Goal: Transaction & Acquisition: Purchase product/service

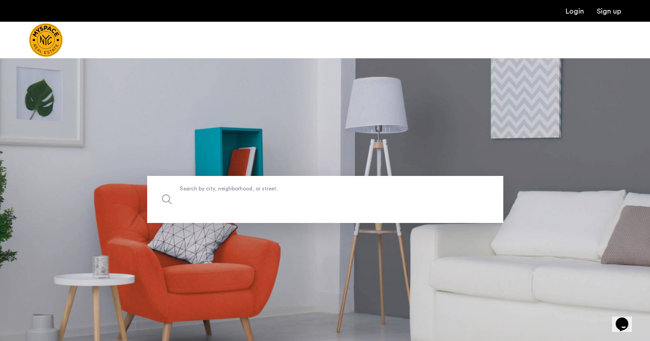
click at [244, 206] on input "Search by city, neighborhood, or street." at bounding box center [325, 199] width 356 height 47
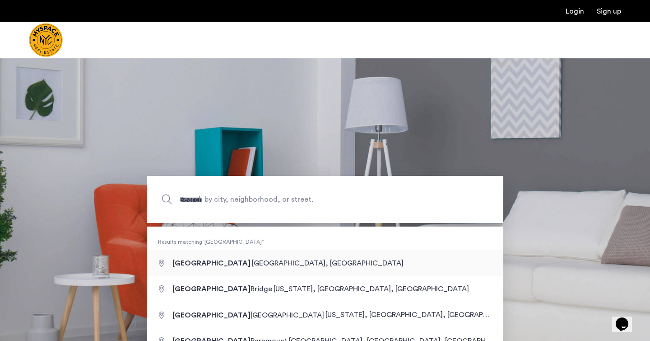
type input "**********"
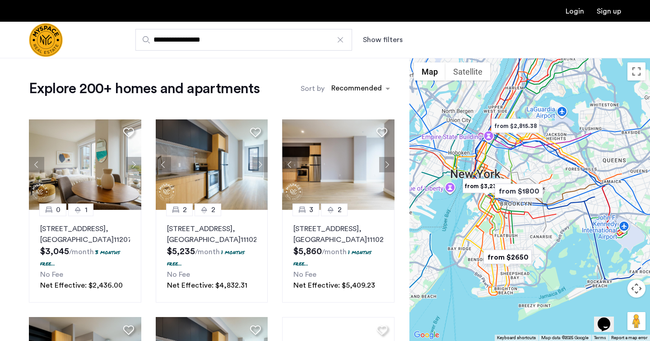
click at [380, 40] on button "Show filters" at bounding box center [383, 39] width 40 height 11
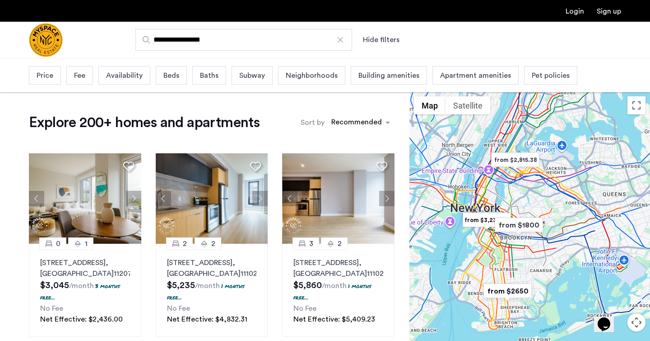
click at [174, 79] on span "Beds" at bounding box center [171, 75] width 16 height 11
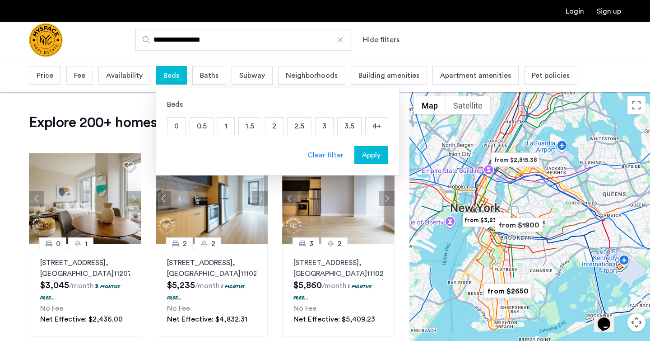
click at [228, 126] on p "1" at bounding box center [226, 125] width 16 height 17
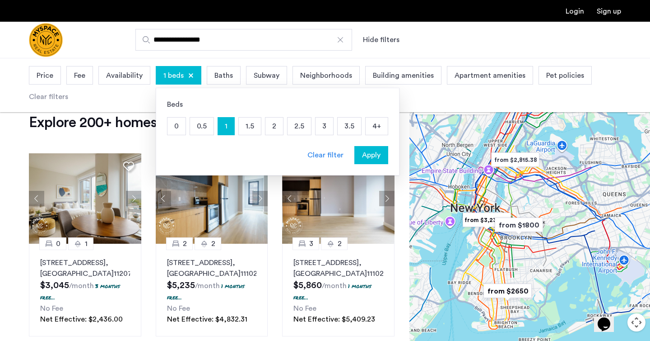
click at [373, 159] on span "Apply" at bounding box center [371, 154] width 19 height 11
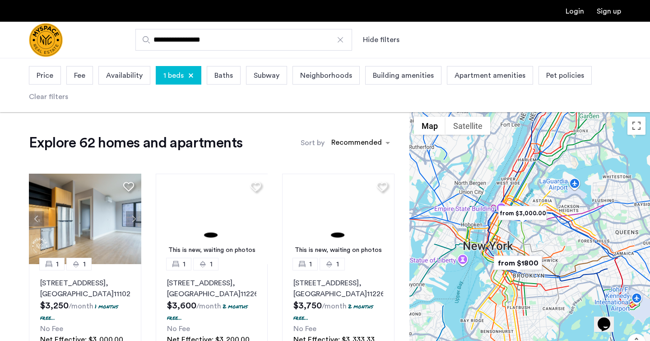
click at [45, 79] on span "Price" at bounding box center [45, 75] width 17 height 11
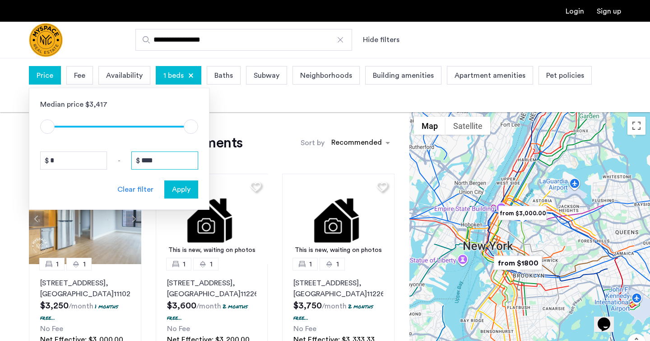
click at [168, 163] on input "****" at bounding box center [164, 160] width 67 height 18
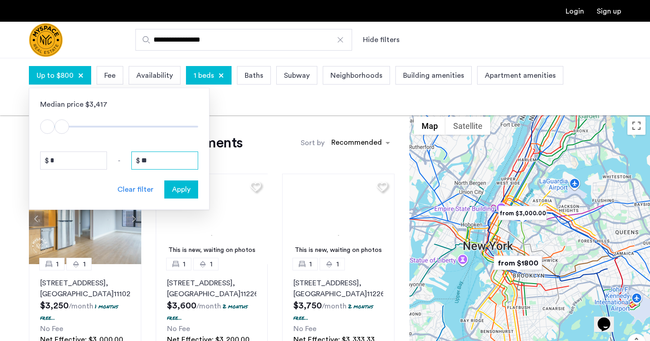
type input "*"
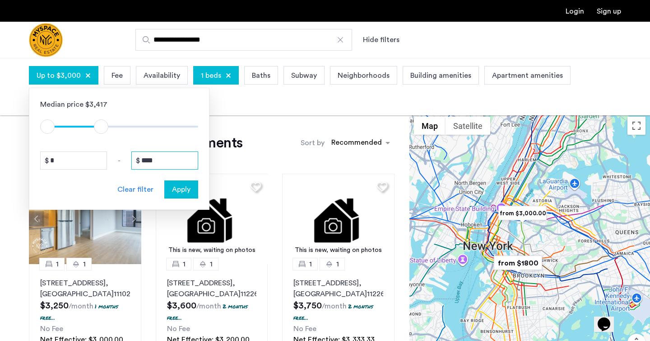
type input "****"
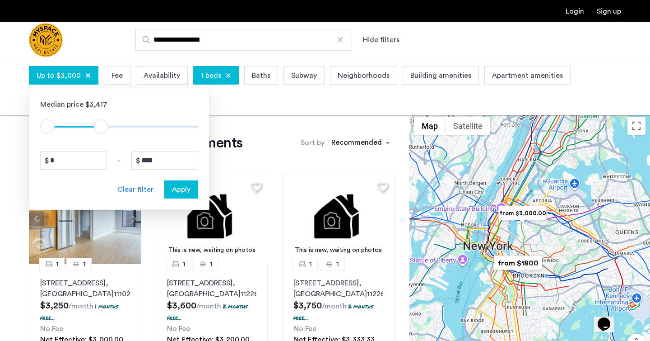
click at [180, 193] on span "Apply" at bounding box center [181, 189] width 19 height 11
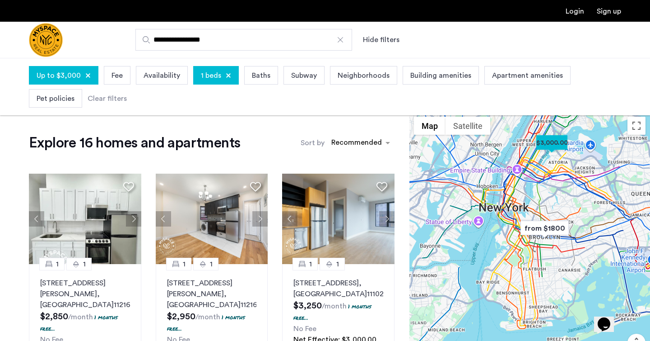
drag, startPoint x: 532, startPoint y: 246, endPoint x: 548, endPoint y: 207, distance: 42.7
click at [548, 207] on div at bounding box center [530, 253] width 241 height 283
click at [535, 228] on img "from $1800" at bounding box center [545, 228] width 56 height 20
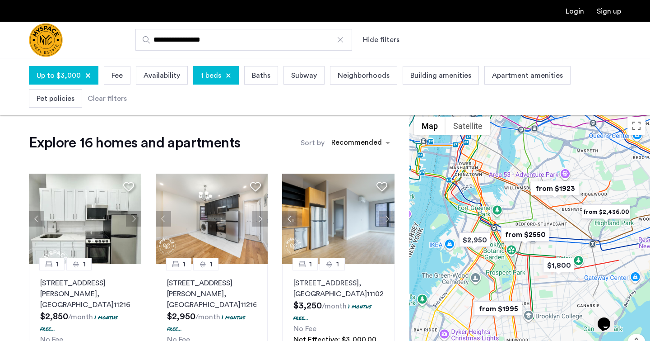
drag, startPoint x: 492, startPoint y: 247, endPoint x: 506, endPoint y: 247, distance: 14.0
click at [506, 247] on div "To navigate, press the arrow keys." at bounding box center [530, 253] width 241 height 283
click at [482, 242] on img "$2,950" at bounding box center [475, 239] width 38 height 20
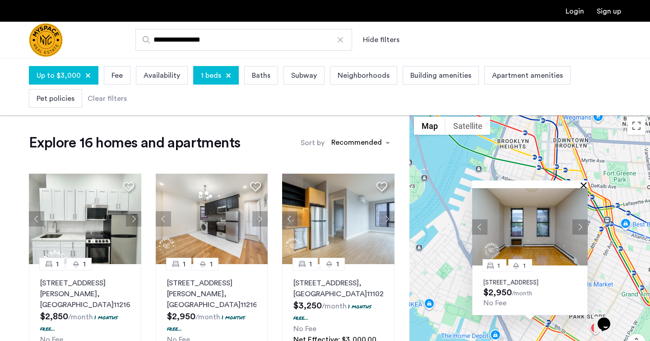
click at [583, 182] on button "Close" at bounding box center [586, 185] width 6 height 6
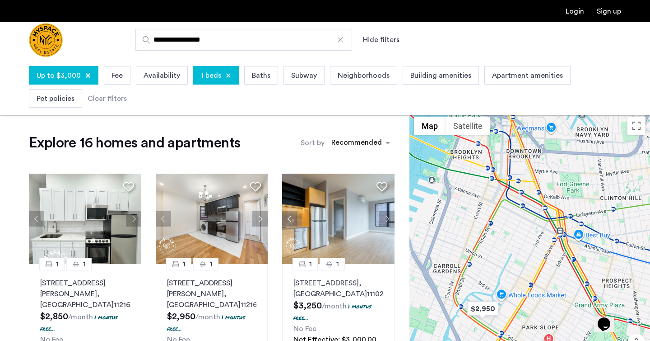
drag, startPoint x: 574, startPoint y: 253, endPoint x: 493, endPoint y: 263, distance: 81.8
click at [493, 262] on div at bounding box center [530, 253] width 241 height 283
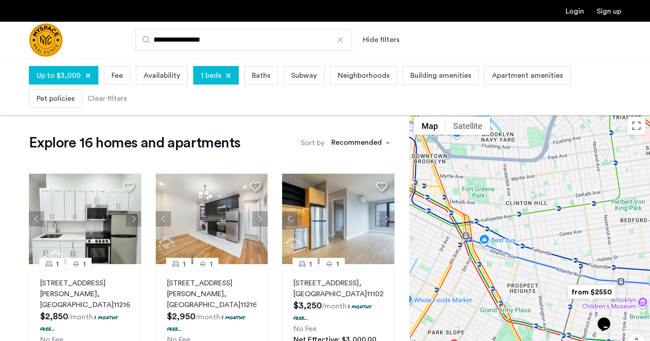
drag, startPoint x: 570, startPoint y: 274, endPoint x: 509, endPoint y: 281, distance: 61.3
click at [509, 281] on div at bounding box center [530, 253] width 241 height 283
click at [587, 294] on img "from $2550" at bounding box center [592, 291] width 56 height 20
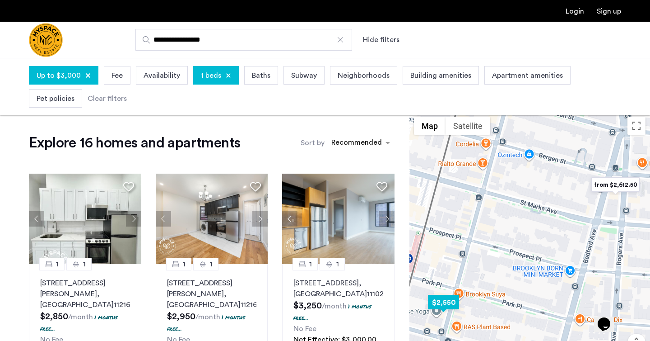
click at [438, 303] on img "$2,550" at bounding box center [444, 302] width 38 height 20
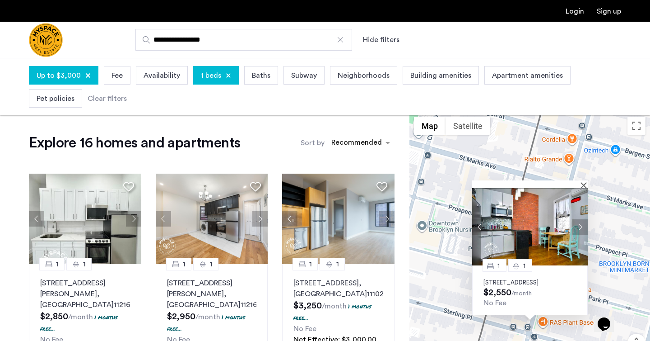
click at [582, 219] on button "Next apartment" at bounding box center [580, 226] width 15 height 15
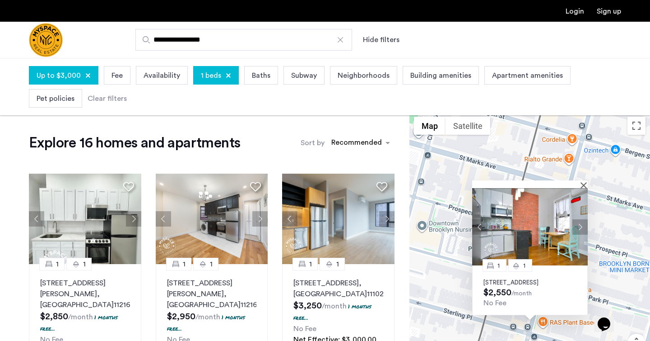
click at [582, 219] on button "Next apartment" at bounding box center [580, 226] width 15 height 15
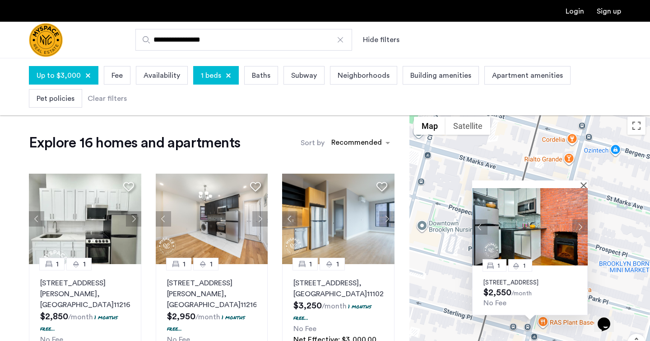
click at [582, 219] on button "Next apartment" at bounding box center [580, 226] width 15 height 15
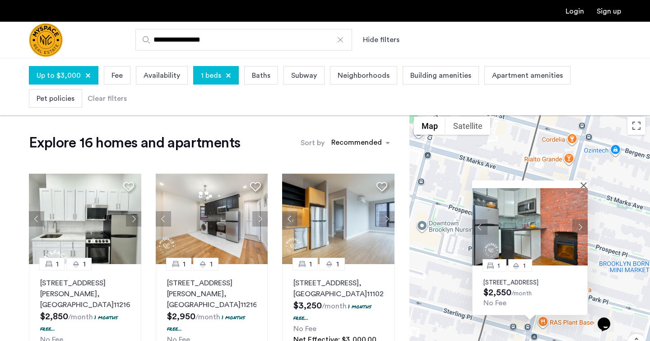
click at [582, 219] on button "Next apartment" at bounding box center [580, 226] width 15 height 15
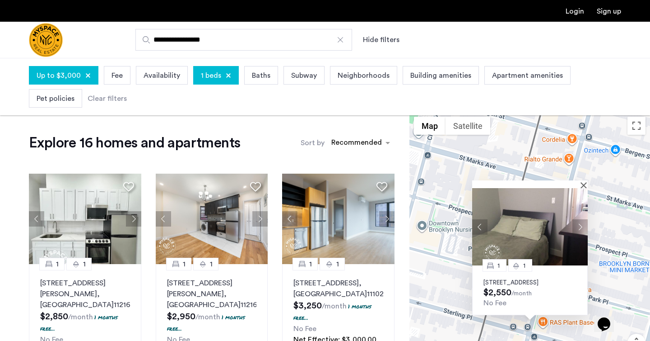
click at [582, 219] on button "Next apartment" at bounding box center [580, 226] width 15 height 15
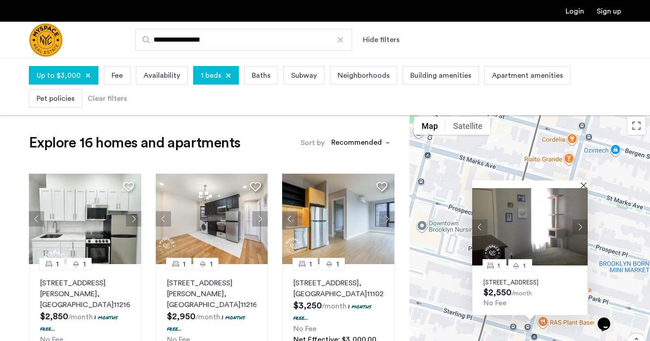
click at [582, 219] on button "Next apartment" at bounding box center [580, 226] width 15 height 15
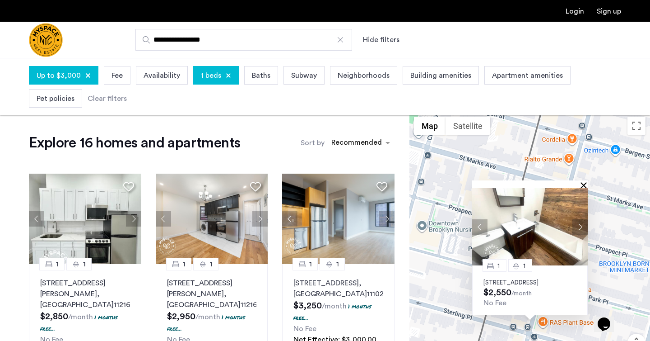
click at [584, 182] on button "Close" at bounding box center [586, 185] width 6 height 6
